Goal: Use online tool/utility: Utilize a website feature to perform a specific function

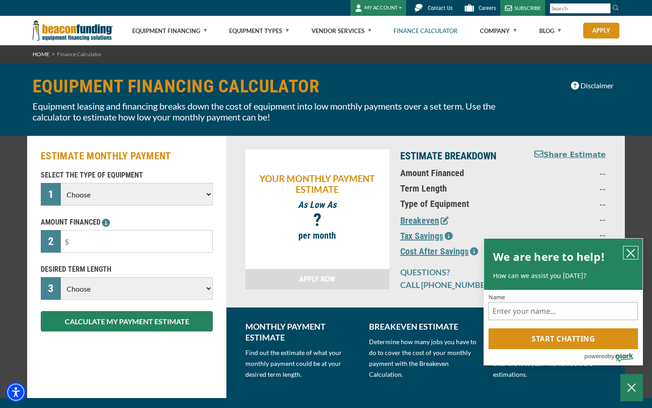
click at [632, 254] on icon "close chatbox" at bounding box center [630, 252] width 7 height 7
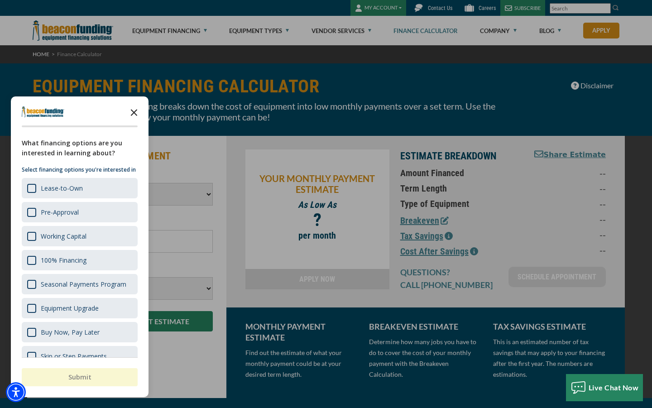
click at [132, 114] on polygon "Close the survey" at bounding box center [134, 112] width 7 height 7
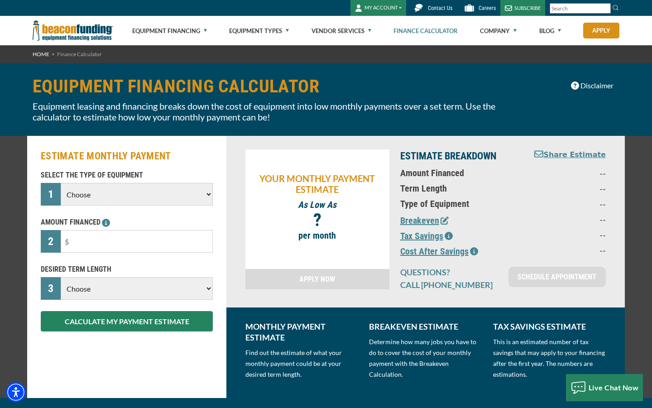
click at [95, 195] on select "Choose Backhoe Boom/Bucket Truck Chipper Commercial Mower Crane DTG/DTF Printin…" at bounding box center [137, 194] width 152 height 23
select select "18"
click at [61, 183] on select "Choose Backhoe Boom/Bucket Truck Chipper Commercial Mower Crane DTG/DTF Printin…" at bounding box center [137, 194] width 152 height 23
click at [120, 246] on input "text" at bounding box center [137, 241] width 152 height 23
type input "$25,000"
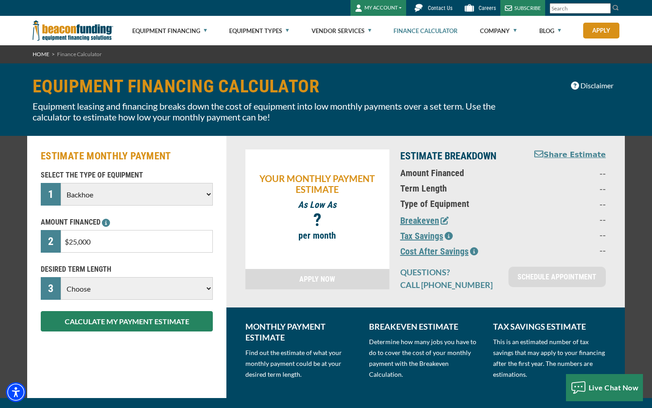
click at [122, 291] on select "Choose 36 Months 48 Months 60 Months" at bounding box center [137, 288] width 152 height 23
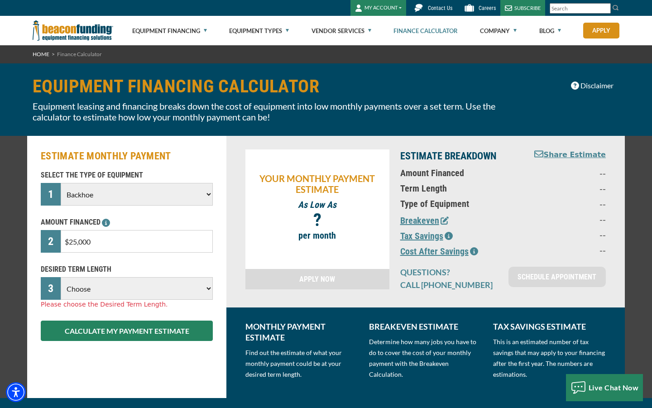
select select "36"
click at [61, 277] on select "Choose 36 Months 48 Months 60 Months" at bounding box center [137, 288] width 152 height 23
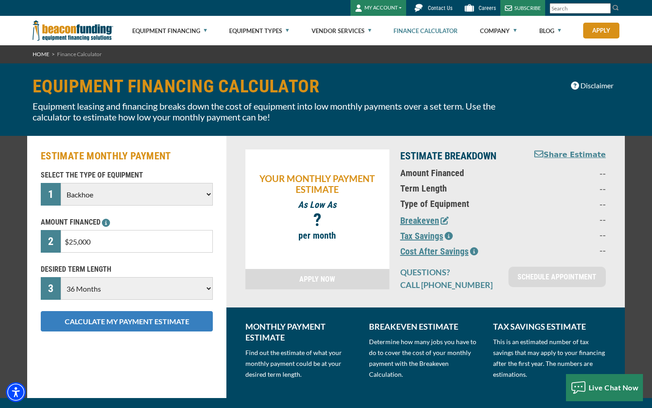
click at [131, 323] on button "CALCULATE MY PAYMENT ESTIMATE" at bounding box center [127, 321] width 172 height 20
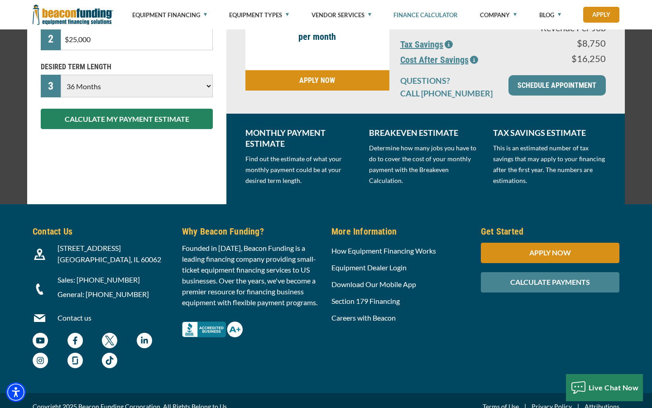
scroll to position [214, 0]
